Goal: Find specific page/section: Find specific page/section

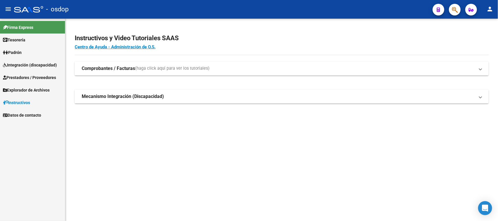
click at [32, 64] on span "Integración (discapacidad)" at bounding box center [30, 65] width 54 height 6
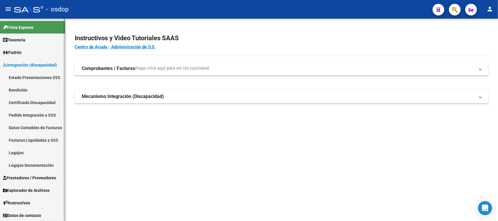
click at [26, 153] on link "Legajos" at bounding box center [32, 152] width 65 height 13
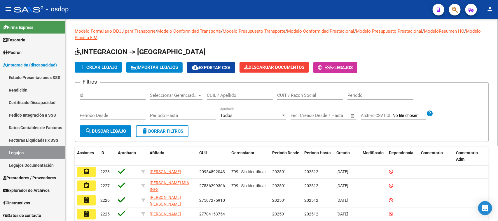
click at [227, 94] on input "CUIL / Apellido" at bounding box center [240, 95] width 66 height 5
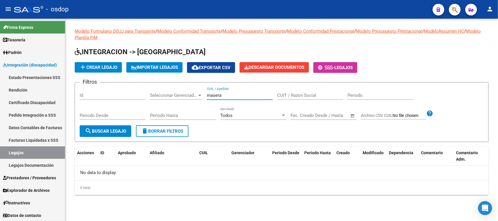
click at [227, 94] on input "masera" at bounding box center [240, 95] width 66 height 5
click at [224, 92] on div "masera CUIL / Apellido" at bounding box center [240, 93] width 66 height 13
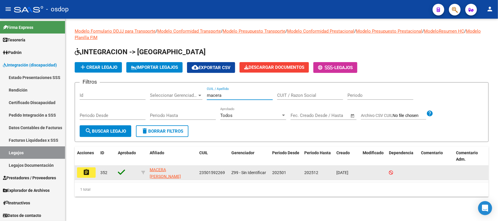
type input "macera"
click at [89, 171] on mat-icon "assignment" at bounding box center [86, 172] width 7 height 7
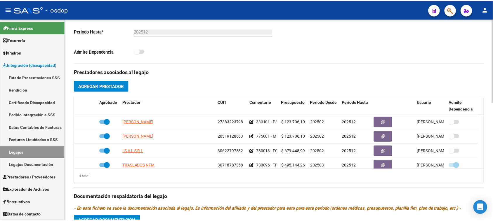
scroll to position [182, 0]
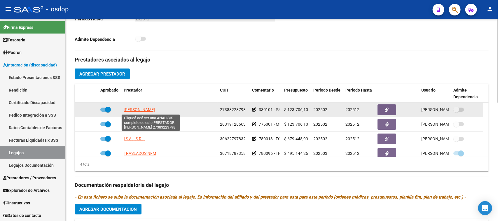
click at [152, 111] on span "[PERSON_NAME]" at bounding box center [139, 109] width 31 height 5
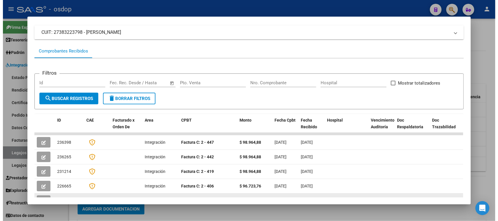
scroll to position [0, 0]
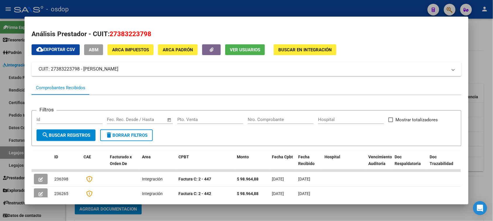
click at [479, 49] on div at bounding box center [246, 110] width 493 height 221
